Goal: Information Seeking & Learning: Learn about a topic

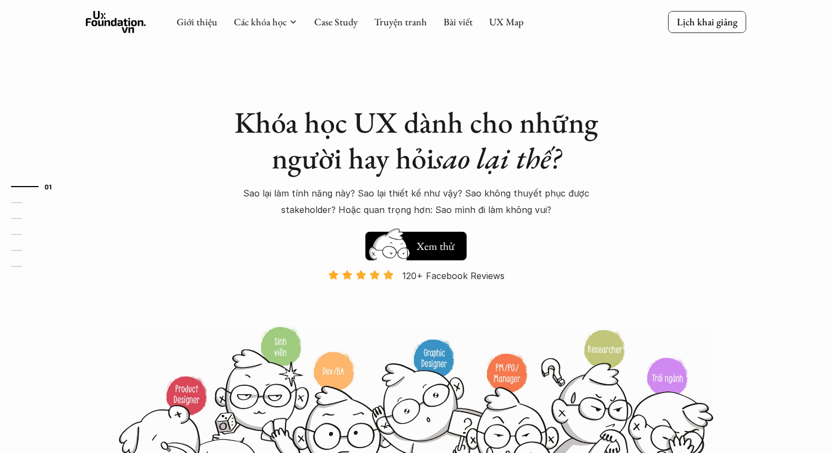
click at [294, 21] on polyline at bounding box center [293, 22] width 4 height 2
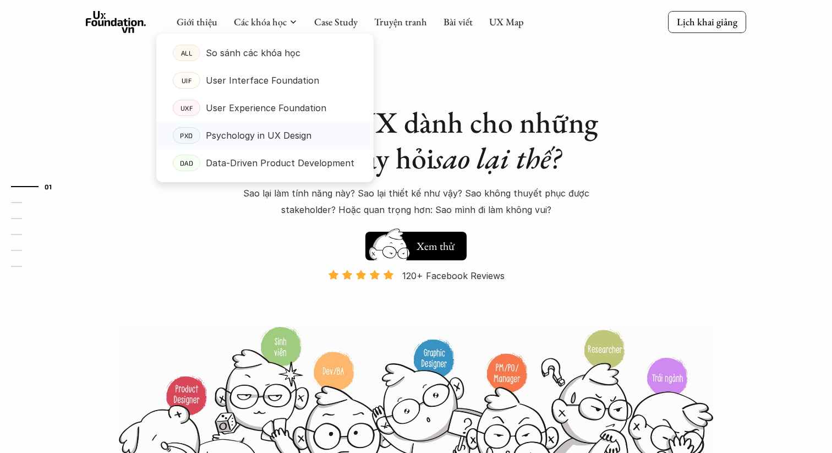
click at [286, 138] on p "Psychology in UX Design" at bounding box center [259, 135] width 106 height 17
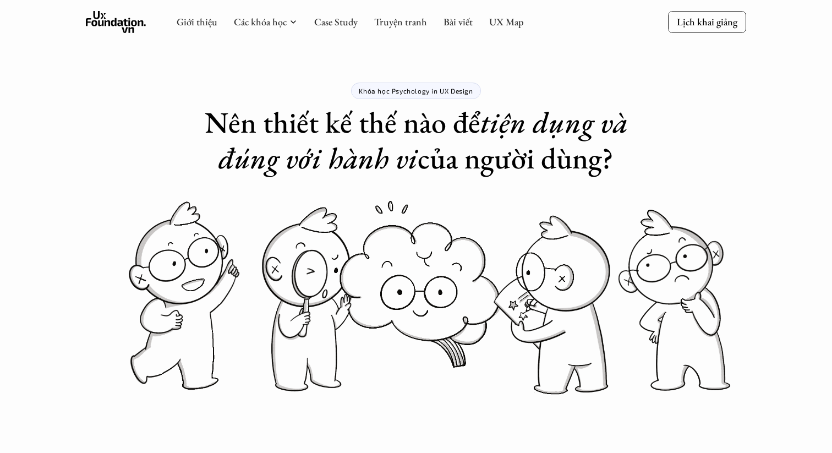
drag, startPoint x: 209, startPoint y: 124, endPoint x: 656, endPoint y: 152, distance: 448.1
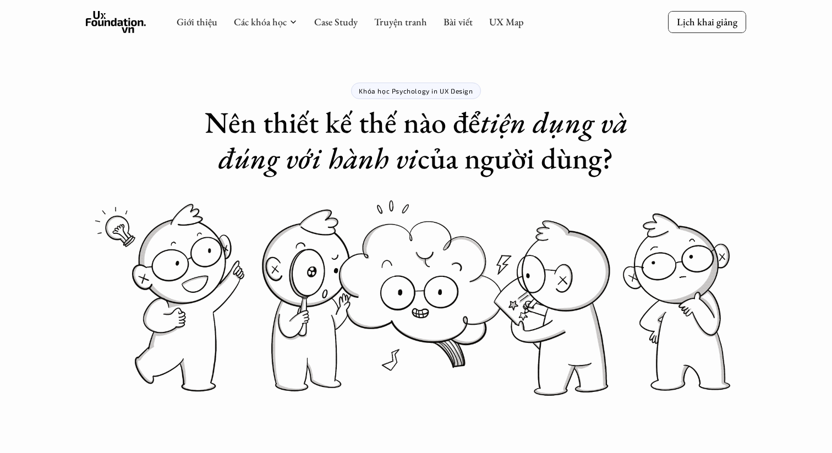
click at [656, 152] on div "Khóa học Psychology in UX Design Nên thiết kế thế nào để tiện dụng và đúng với …" at bounding box center [416, 88] width 832 height 176
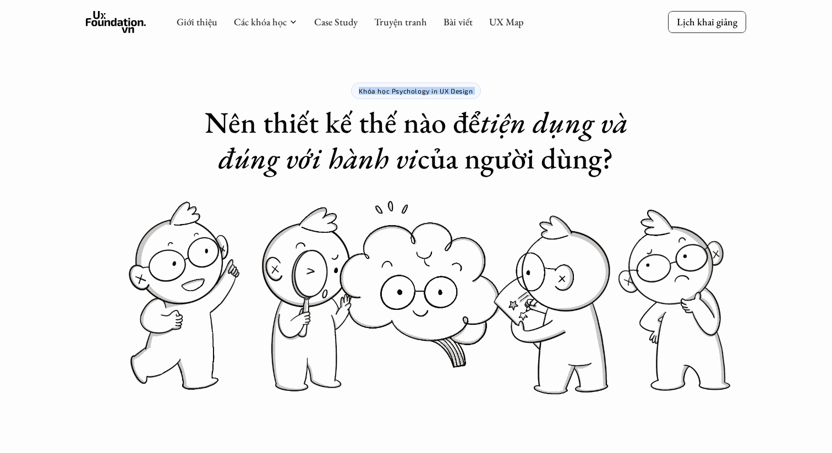
drag, startPoint x: 348, startPoint y: 89, endPoint x: 507, endPoint y: 89, distance: 158.4
click at [507, 89] on div "Khóa học Psychology in UX Design Nên thiết kế thế nào để tiện dụng và đúng với …" at bounding box center [416, 88] width 440 height 176
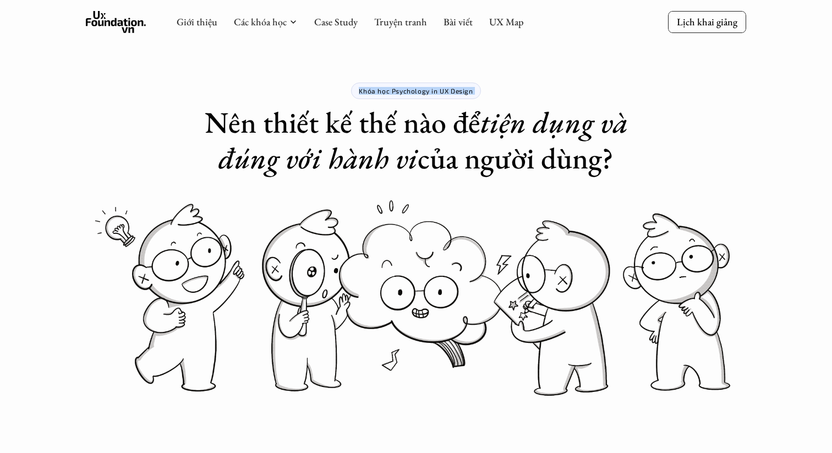
copy p "Khóa học Psychology in UX Design"
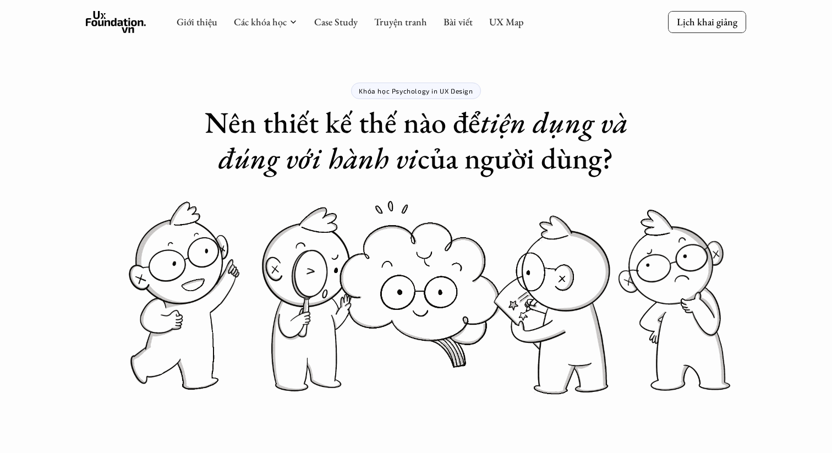
click at [584, 87] on div "Khóa học Psychology in UX Design Nên thiết kế thế nào để tiện dụng và đúng với …" at bounding box center [416, 88] width 440 height 176
drag, startPoint x: 261, startPoint y: 125, endPoint x: 616, endPoint y: 159, distance: 357.0
click at [617, 159] on h1 "Nên thiết kế thế nào để tiện dụng và đúng với hành vi của người dùng?" at bounding box center [416, 141] width 440 height 72
